Goal: Task Accomplishment & Management: Manage account settings

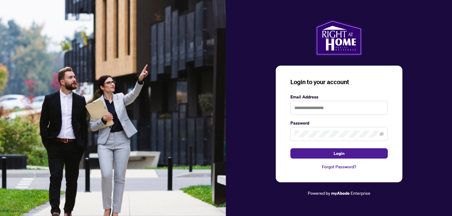
type input "**********"
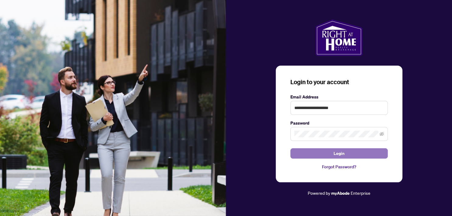
click at [319, 155] on button "Login" at bounding box center [338, 153] width 97 height 10
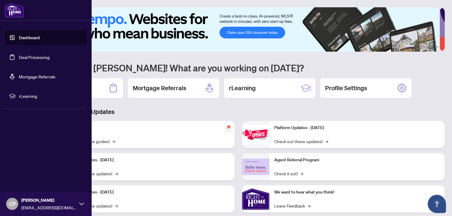
click at [34, 58] on link "Deal Processing" at bounding box center [34, 56] width 31 height 5
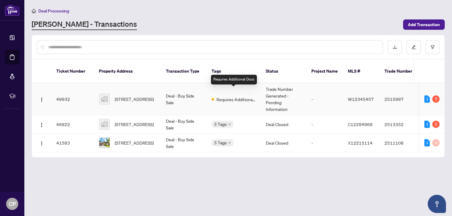
click at [221, 96] on span "Requires Additional Docs" at bounding box center [236, 99] width 40 height 7
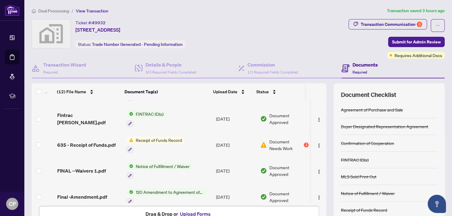
scroll to position [78, 0]
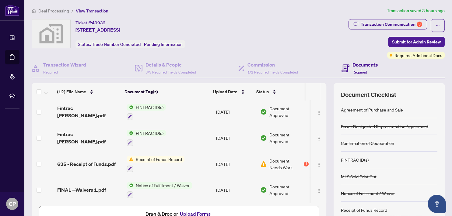
click at [149, 158] on span "Receipt of Funds Record" at bounding box center [158, 159] width 51 height 7
click at [269, 161] on span "Document Needs Work" at bounding box center [285, 164] width 33 height 13
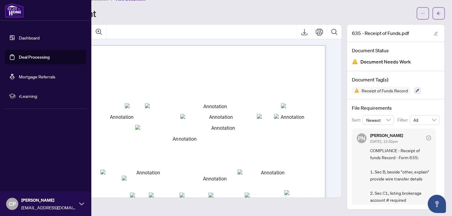
click at [37, 56] on link "Deal Processing" at bounding box center [34, 56] width 31 height 5
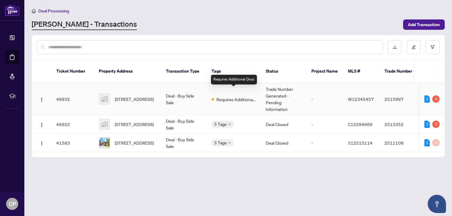
click at [229, 96] on span "Requires Additional Docs" at bounding box center [236, 99] width 40 height 7
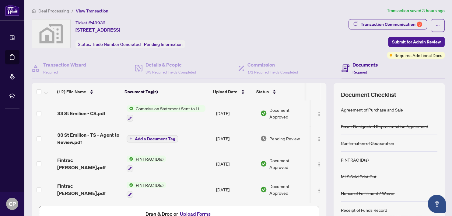
click at [174, 106] on span "Commission Statement Sent to Listing Brokerage" at bounding box center [169, 108] width 72 height 7
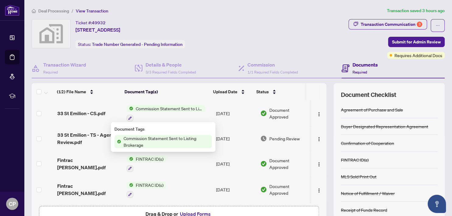
click at [163, 141] on span "Commission Statement Sent to Listing Brokerage" at bounding box center [166, 141] width 91 height 13
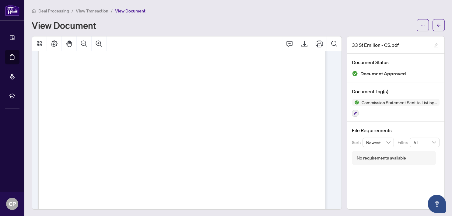
scroll to position [39, 0]
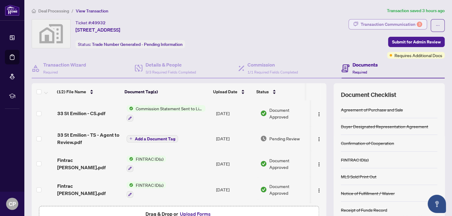
click at [390, 23] on div "Transaction Communication 3" at bounding box center [390, 24] width 61 height 10
